Goal: Find contact information: Find contact information

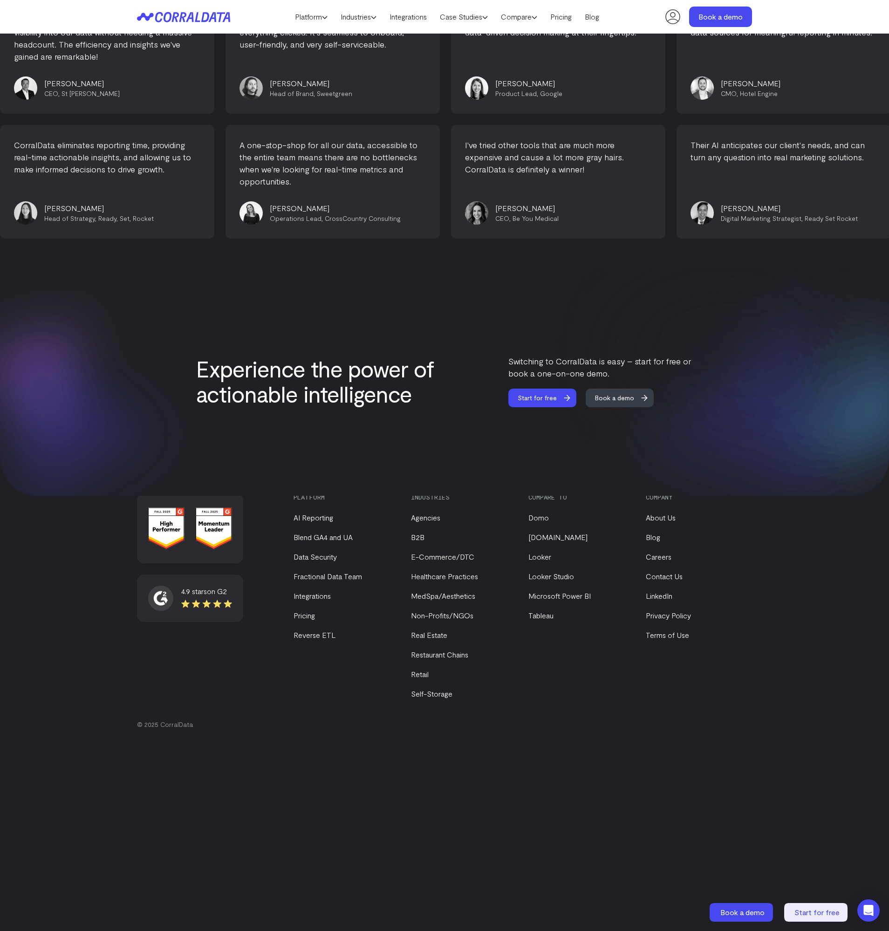
scroll to position [3609, 0]
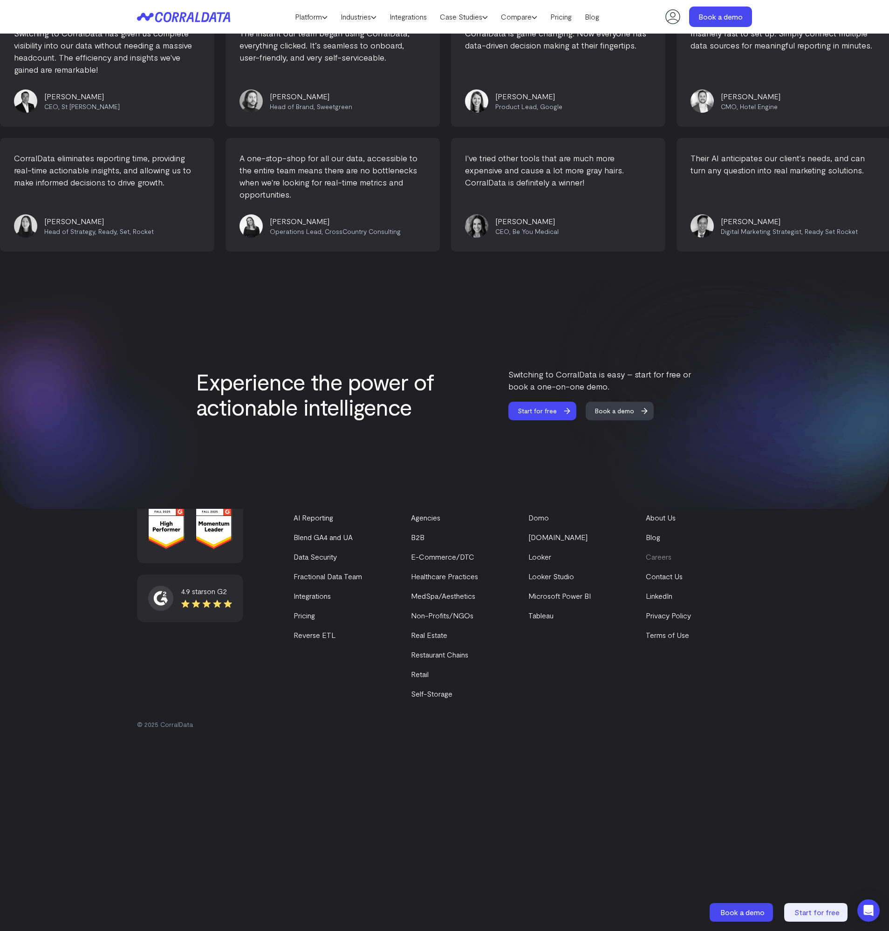
click at [657, 552] on link "Careers" at bounding box center [659, 556] width 26 height 9
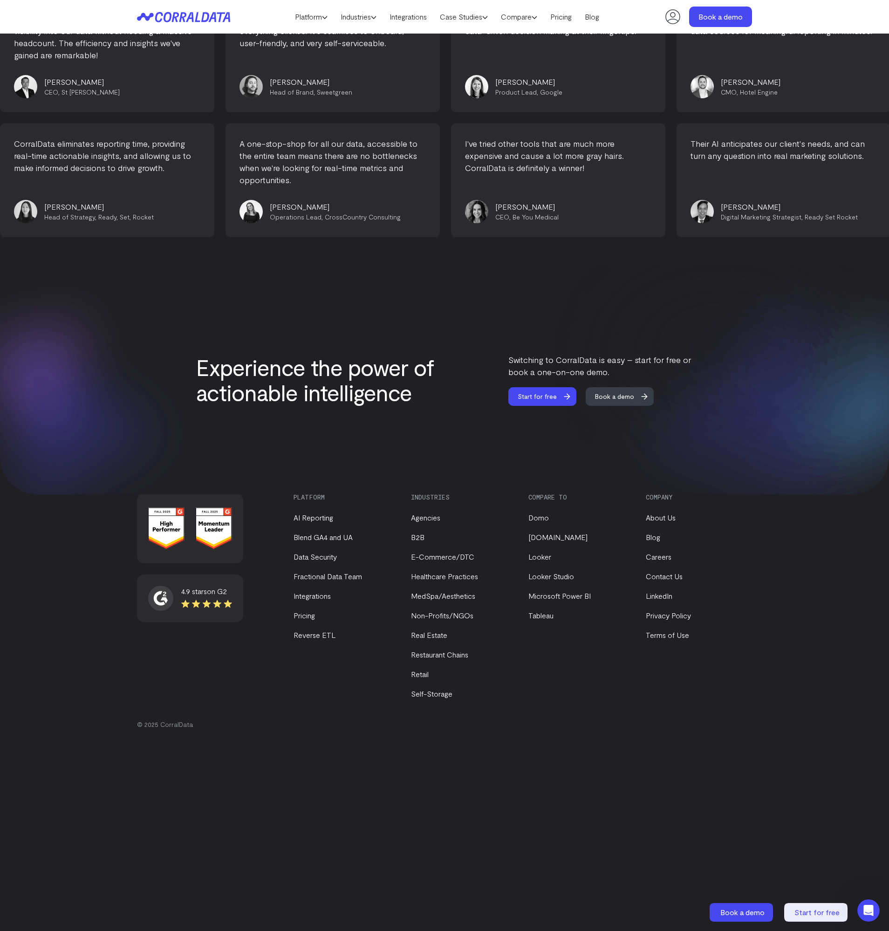
scroll to position [3637, 0]
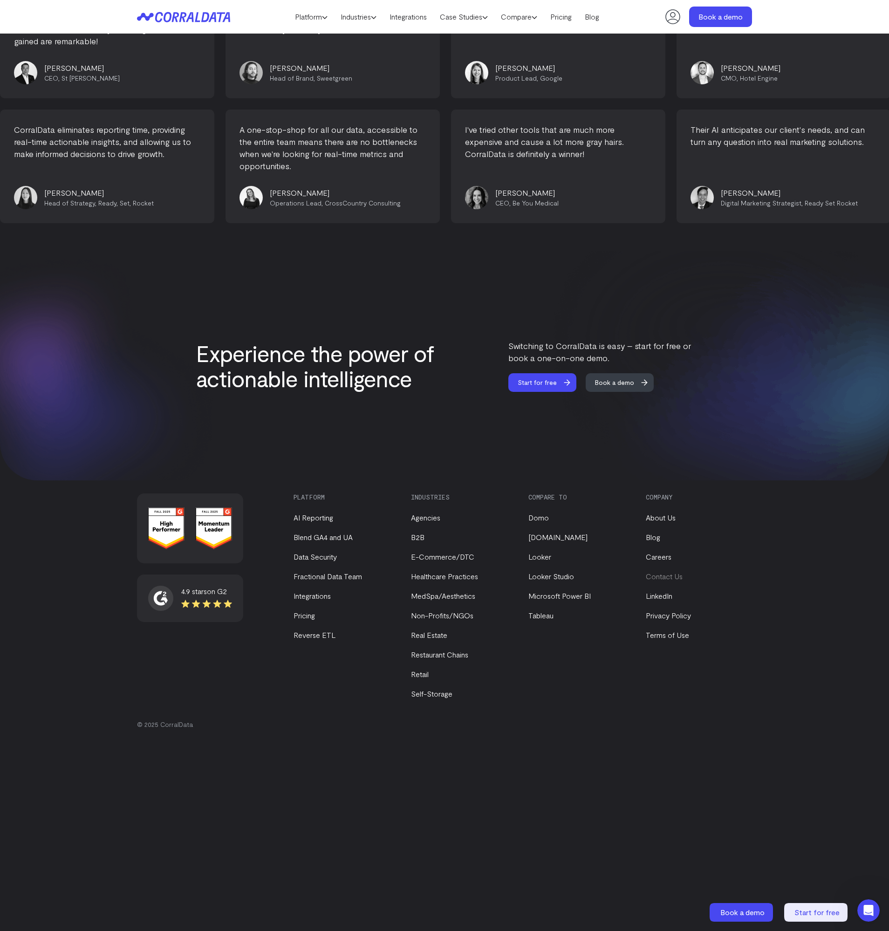
click at [674, 576] on link "Contact Us" at bounding box center [664, 575] width 37 height 9
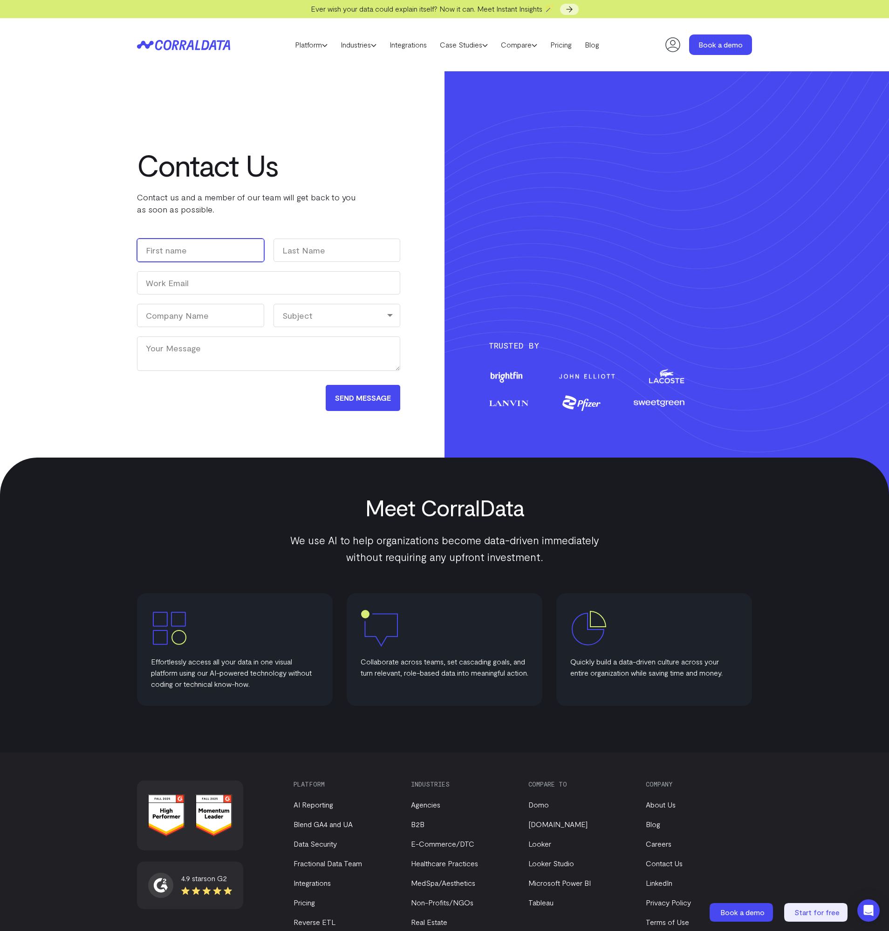
click at [208, 250] on input "First" at bounding box center [200, 249] width 127 height 23
type input "[PERSON_NAME]"
type input "Brown"
type input "[EMAIL_ADDRESS][DOMAIN_NAME]"
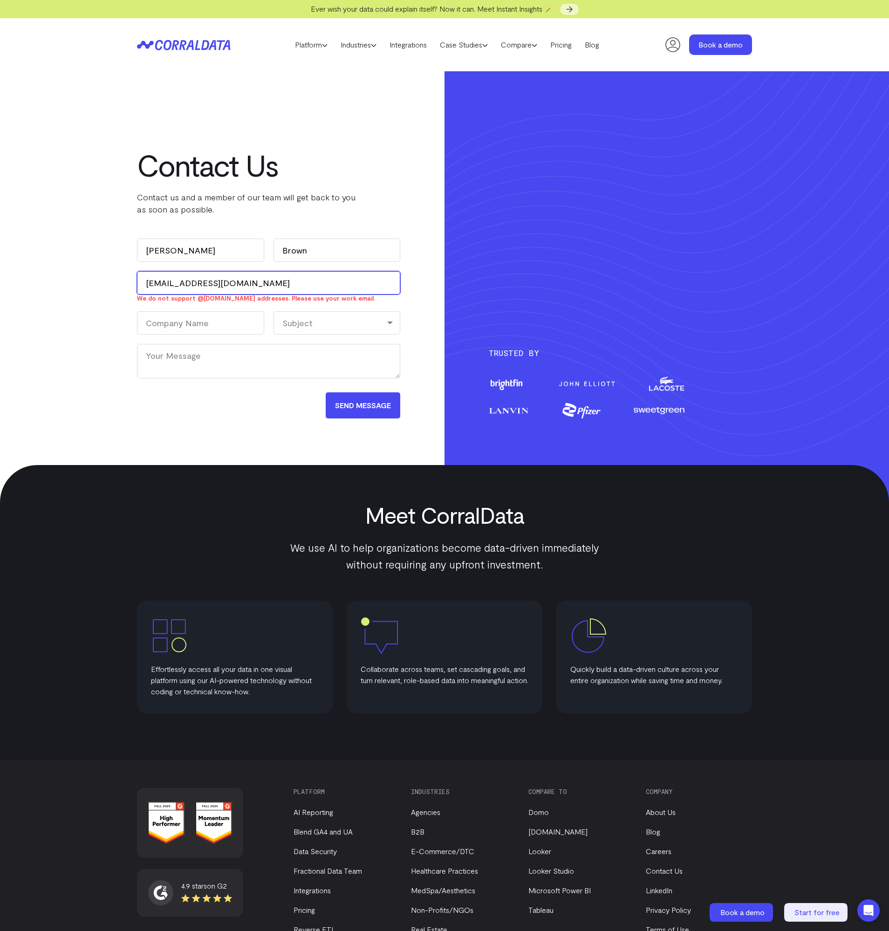
click at [255, 293] on input "thomasdbrown2@gmail.com" at bounding box center [268, 282] width 263 height 23
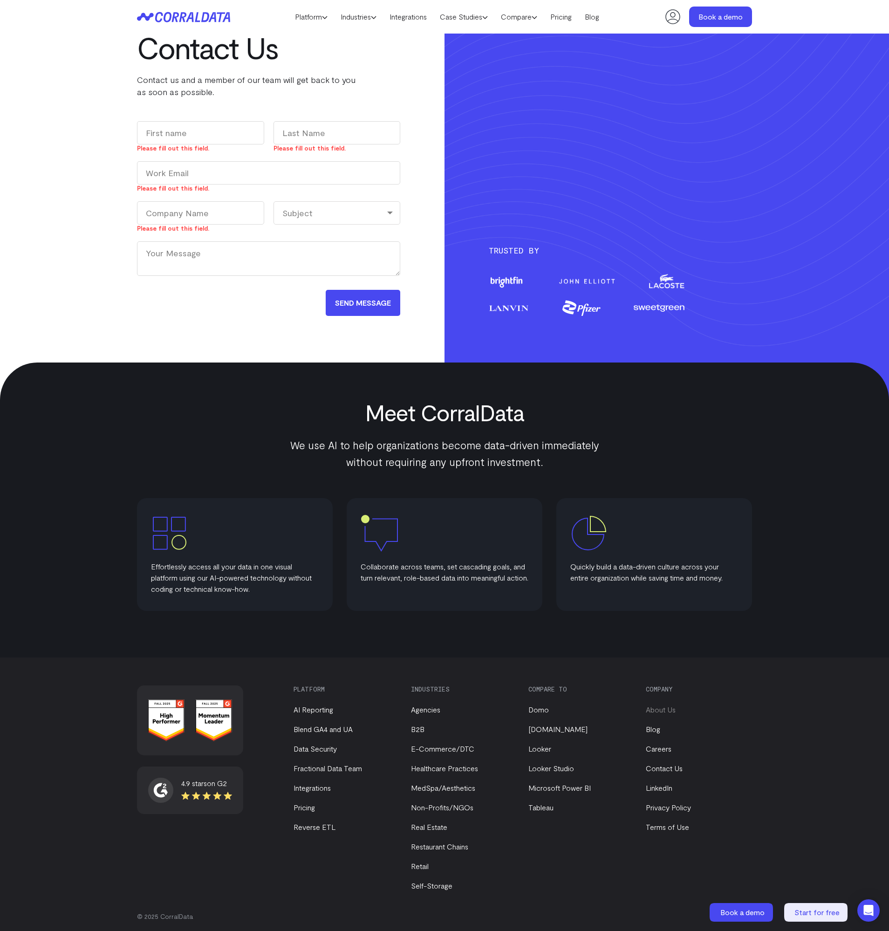
scroll to position [99, 0]
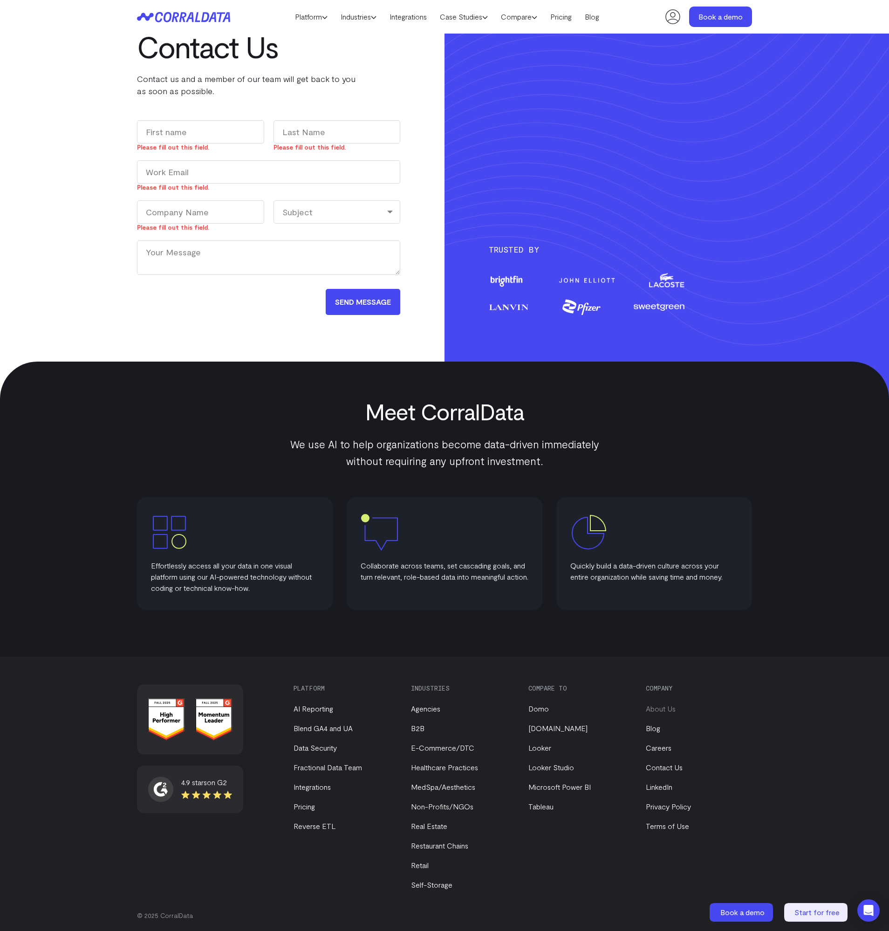
click at [668, 710] on link "About Us" at bounding box center [661, 708] width 30 height 9
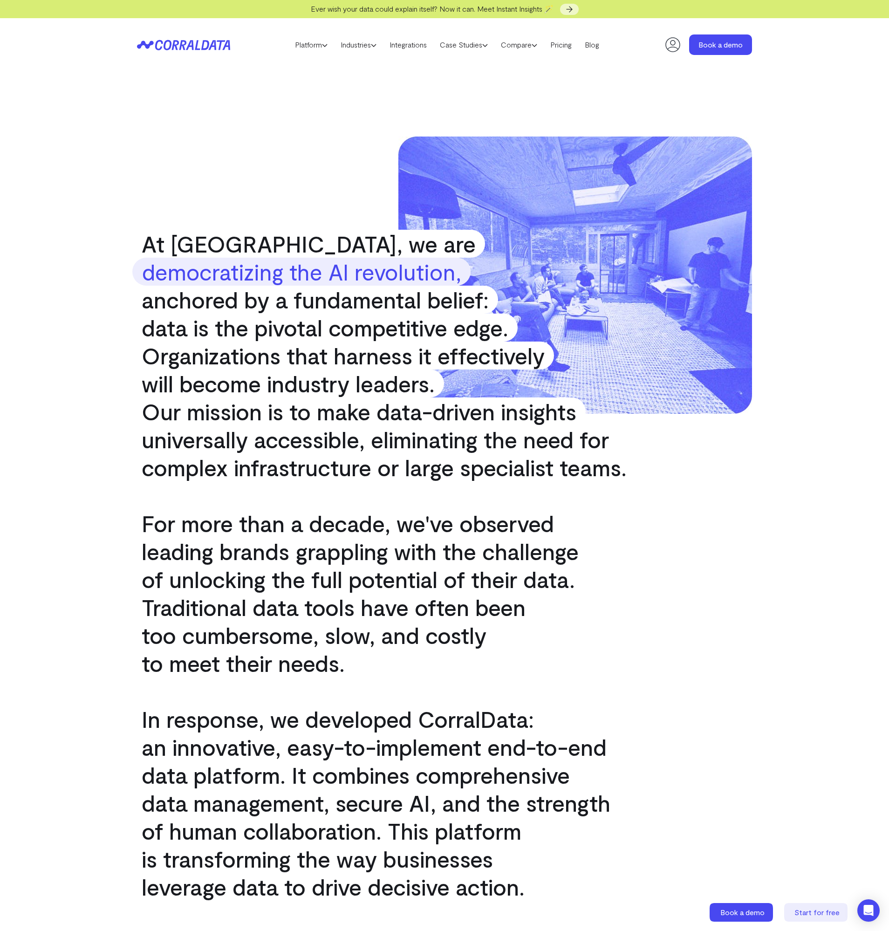
click at [669, 49] on icon at bounding box center [672, 44] width 19 height 19
